Goal: Navigation & Orientation: Find specific page/section

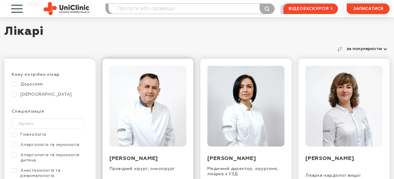
scroll to position [58, 0]
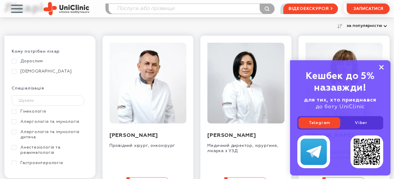
click at [382, 68] on rect at bounding box center [381, 67] width 5 height 5
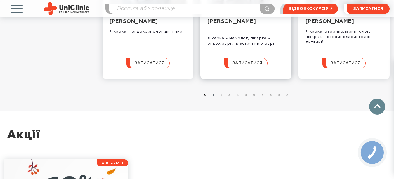
scroll to position [642, 0]
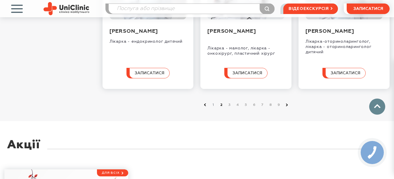
click at [220, 108] on link "2" at bounding box center [221, 105] width 6 height 6
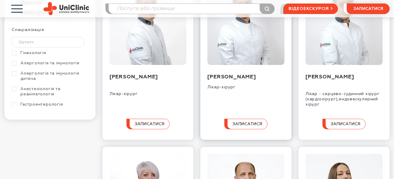
scroll to position [88, 0]
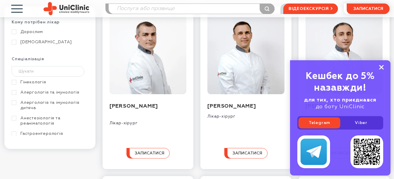
click at [383, 68] on icon at bounding box center [381, 67] width 5 height 5
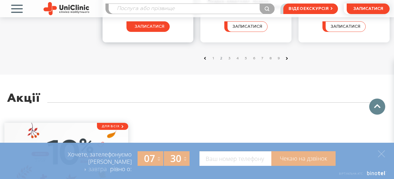
scroll to position [700, 0]
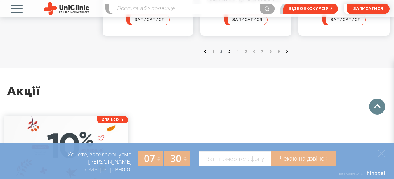
click at [230, 55] on link "3" at bounding box center [229, 52] width 6 height 6
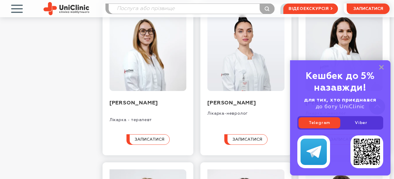
scroll to position [263, 0]
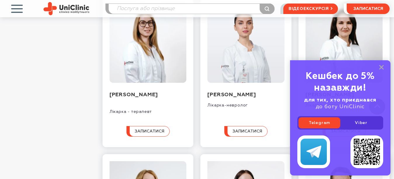
drag, startPoint x: 382, startPoint y: 68, endPoint x: 364, endPoint y: 68, distance: 18.7
click at [382, 69] on rect at bounding box center [381, 67] width 5 height 5
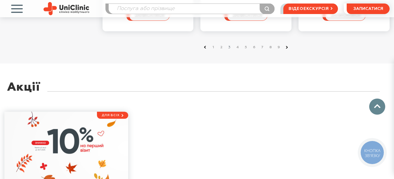
scroll to position [700, 0]
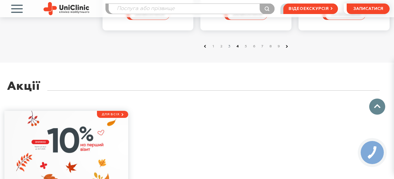
click at [237, 49] on link "4" at bounding box center [238, 46] width 6 height 6
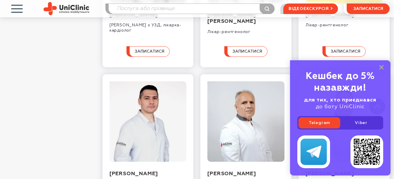
scroll to position [350, 0]
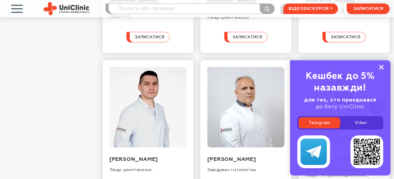
click at [382, 66] on rect at bounding box center [381, 67] width 5 height 5
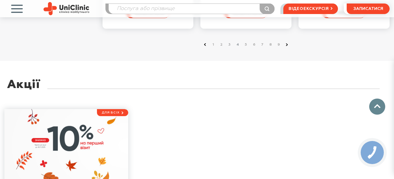
scroll to position [700, 0]
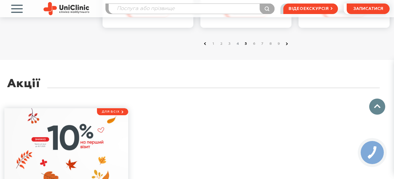
click at [245, 47] on link "5" at bounding box center [246, 44] width 6 height 6
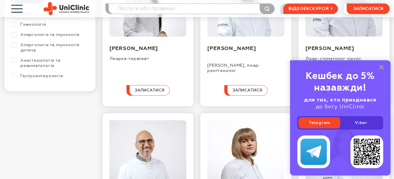
scroll to position [146, 0]
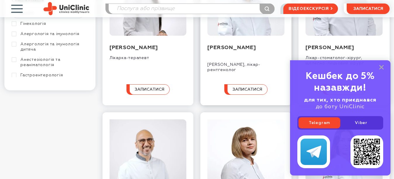
drag, startPoint x: 380, startPoint y: 66, endPoint x: 246, endPoint y: 72, distance: 134.4
click at [379, 66] on rect at bounding box center [381, 67] width 5 height 5
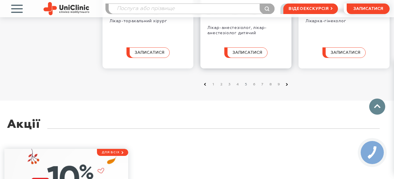
scroll to position [671, 0]
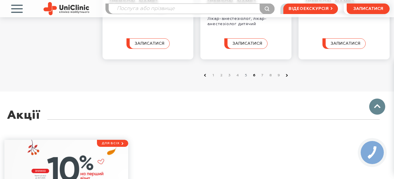
click at [252, 78] on link "6" at bounding box center [254, 75] width 6 height 6
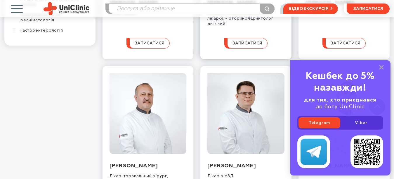
scroll to position [204, 0]
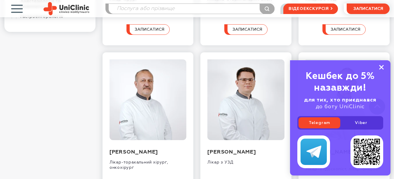
drag, startPoint x: 381, startPoint y: 65, endPoint x: 270, endPoint y: 65, distance: 110.9
click at [378, 65] on div "Кешбек до 5% назавжди! для тих, хто приєднався до боту UniClinic Telegram Viber" at bounding box center [340, 117] width 100 height 115
drag, startPoint x: 381, startPoint y: 67, endPoint x: 378, endPoint y: 66, distance: 3.0
click at [381, 67] on rect at bounding box center [381, 67] width 5 height 5
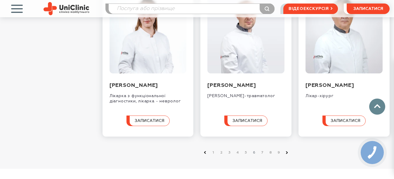
scroll to position [642, 0]
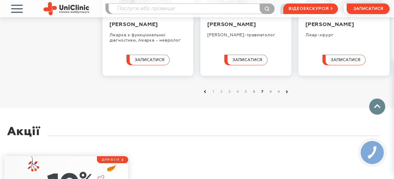
click at [262, 95] on link "7" at bounding box center [262, 92] width 6 height 6
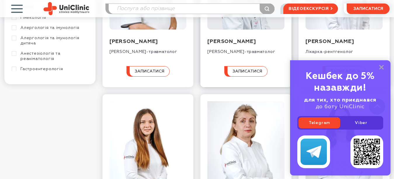
scroll to position [175, 0]
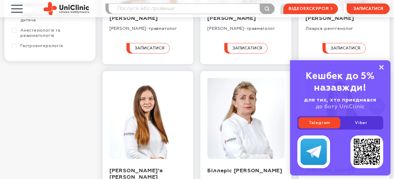
click at [382, 68] on rect at bounding box center [381, 67] width 5 height 5
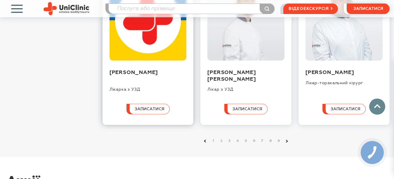
scroll to position [613, 0]
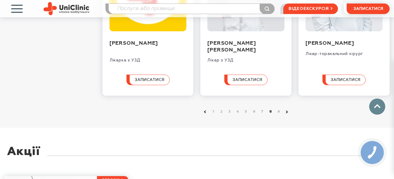
click at [270, 114] on link "8" at bounding box center [270, 112] width 6 height 6
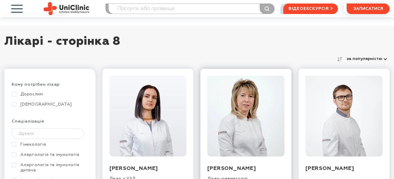
scroll to position [58, 0]
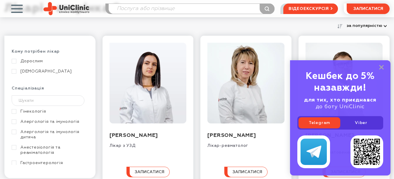
drag, startPoint x: 380, startPoint y: 68, endPoint x: 361, endPoint y: 68, distance: 19.6
click at [380, 68] on rect at bounding box center [381, 67] width 5 height 5
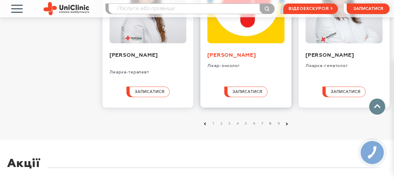
scroll to position [671, 0]
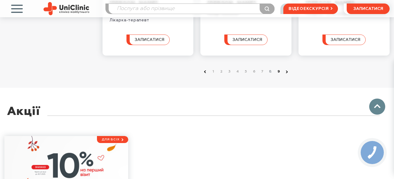
click at [277, 72] on link "9" at bounding box center [278, 72] width 6 height 6
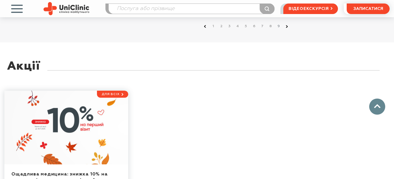
scroll to position [263, 0]
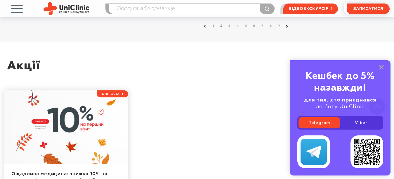
click at [219, 25] on link "2" at bounding box center [221, 26] width 6 height 6
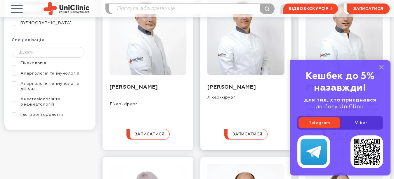
scroll to position [117, 0]
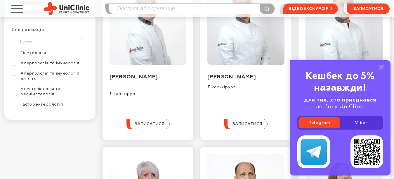
drag, startPoint x: 380, startPoint y: 68, endPoint x: 355, endPoint y: 66, distance: 24.6
click at [373, 66] on div "Кешбек до 5% назавжди! для тих, хто приєднався до боту UniClinic Telegram Viber" at bounding box center [340, 117] width 100 height 115
drag, startPoint x: 381, startPoint y: 67, endPoint x: 332, endPoint y: 64, distance: 48.5
click at [380, 67] on icon at bounding box center [381, 67] width 5 height 5
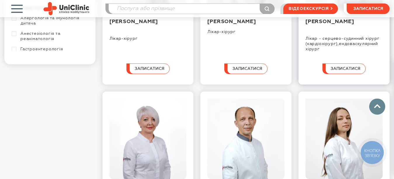
scroll to position [175, 0]
